Goal: Find specific page/section: Find specific page/section

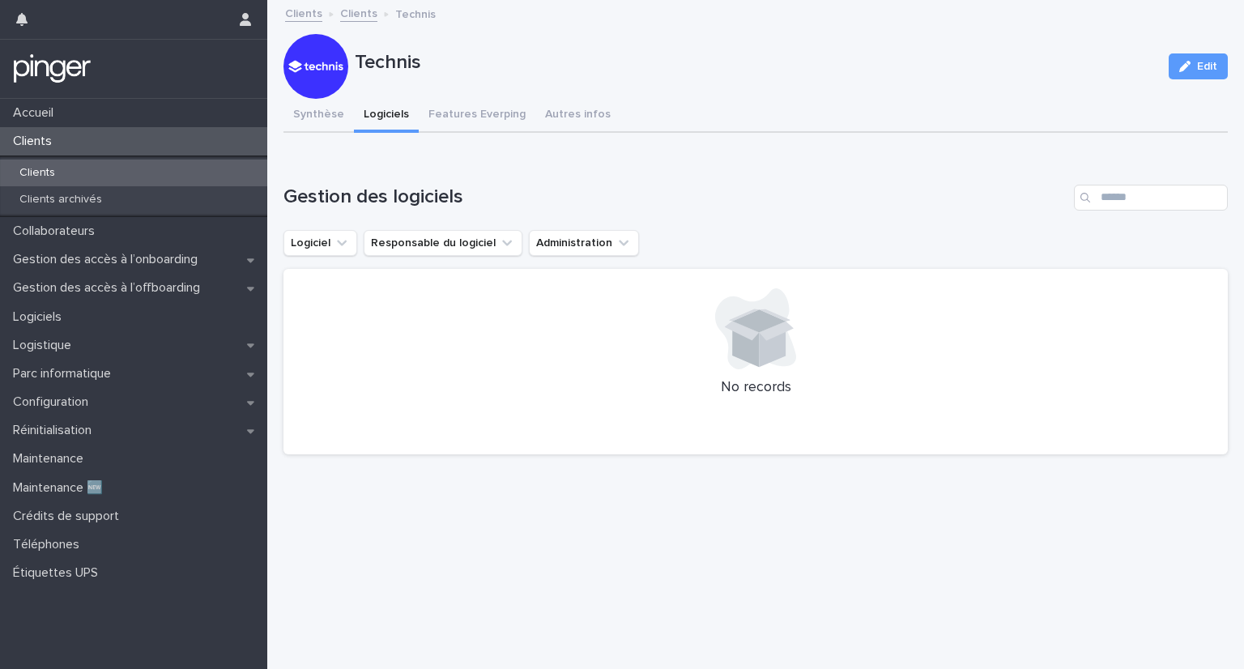
click at [72, 168] on div "Clients" at bounding box center [133, 172] width 267 height 27
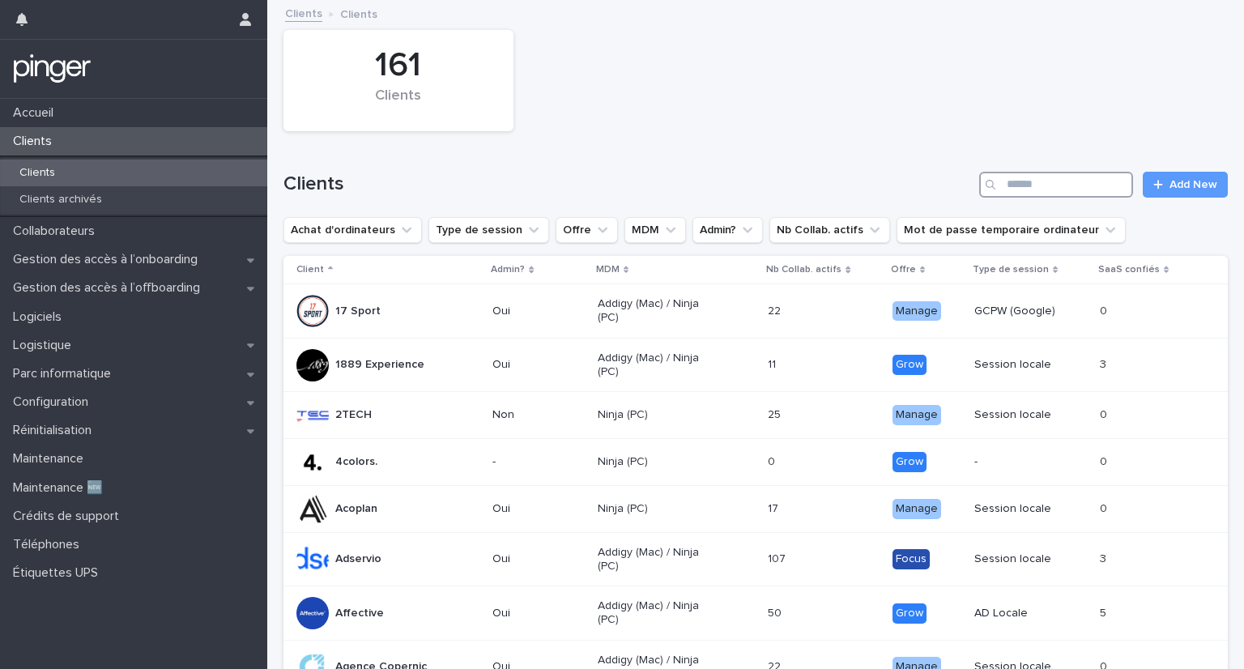
click at [1088, 181] on input "Search" at bounding box center [1056, 185] width 154 height 26
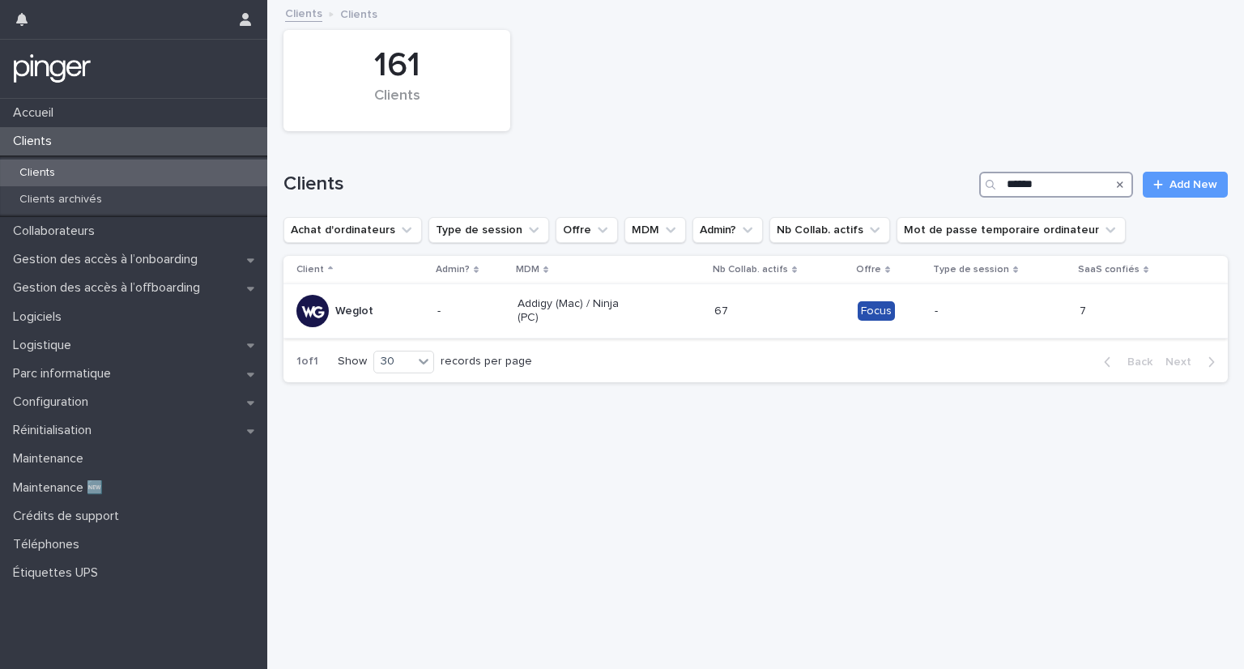
type input "******"
click at [374, 305] on div "Weglot" at bounding box center [360, 311] width 128 height 32
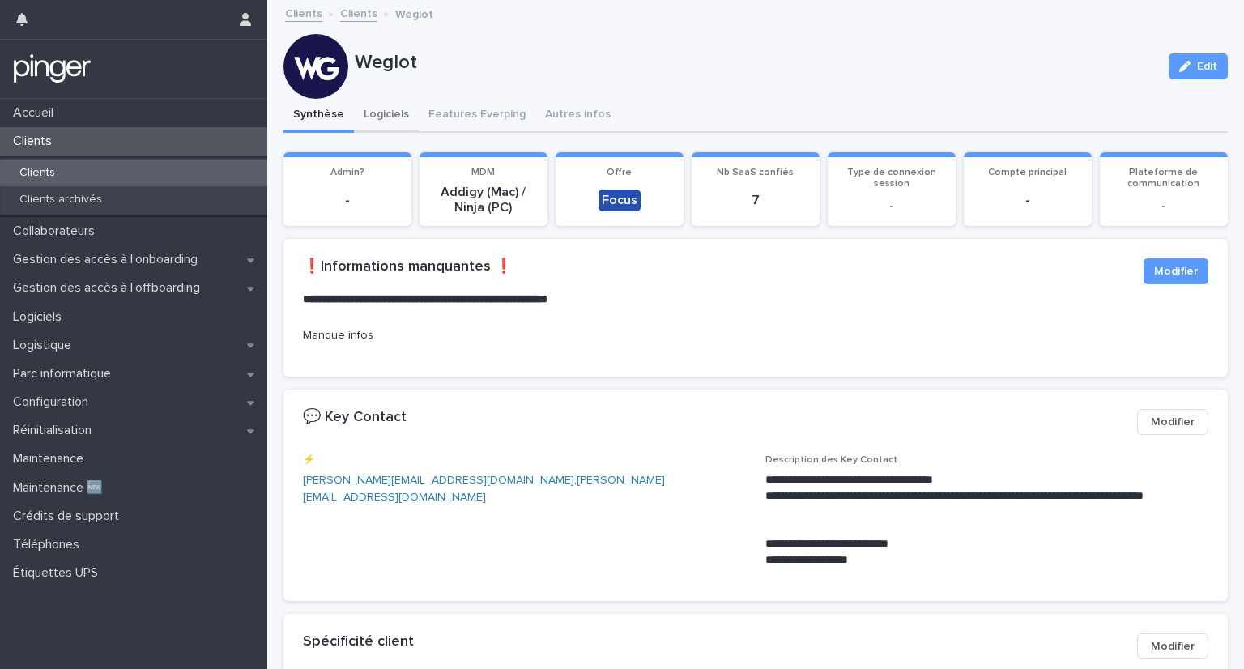
click at [380, 110] on button "Logiciels" at bounding box center [386, 116] width 65 height 34
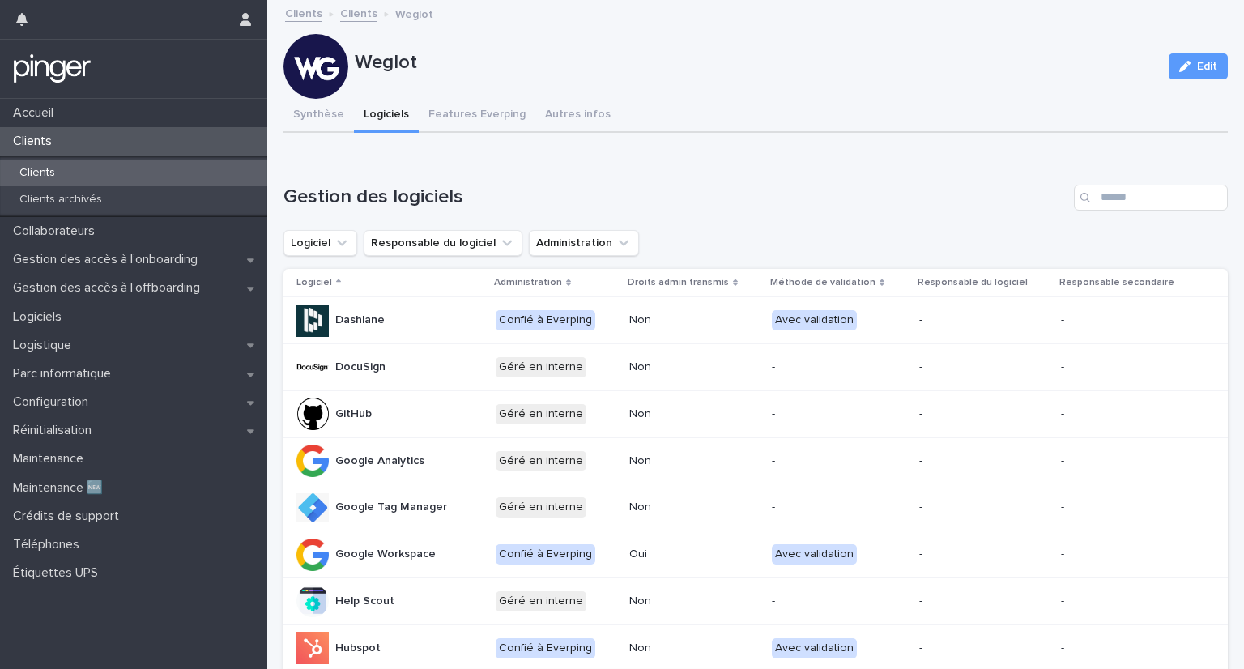
scroll to position [191, 0]
